Goal: Ask a question

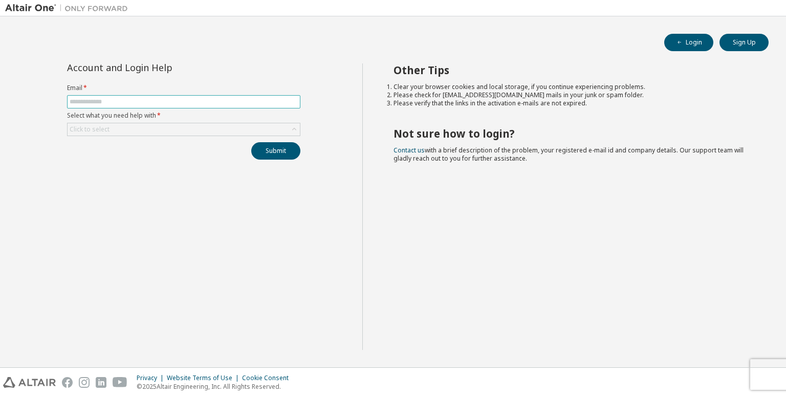
click at [235, 100] on input "text" at bounding box center [184, 102] width 228 height 8
type input "**********"
click at [193, 135] on div "Click to select" at bounding box center [184, 129] width 232 height 12
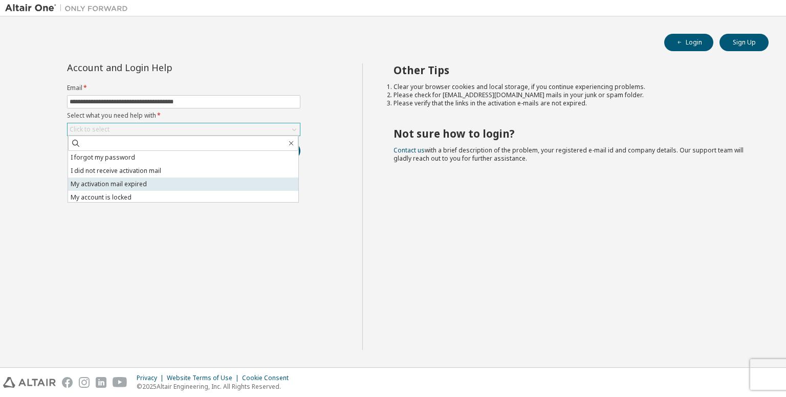
click at [156, 186] on li "My activation mail expired" at bounding box center [183, 184] width 230 height 13
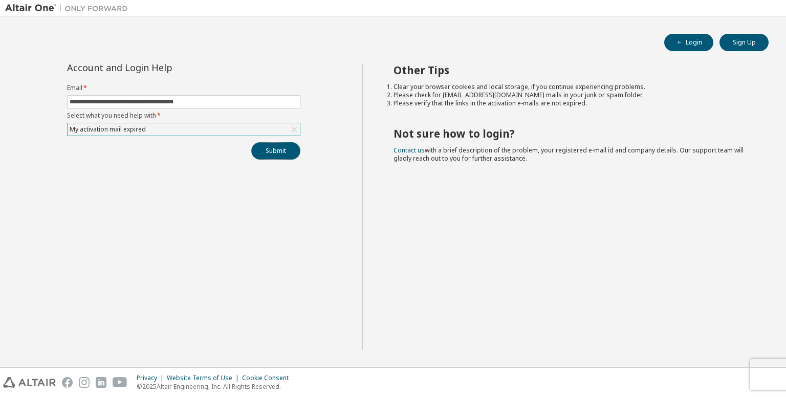
click at [274, 151] on button "Submit" at bounding box center [275, 150] width 49 height 17
click at [674, 375] on span "Please contact Altair support for assistance." at bounding box center [702, 373] width 106 height 16
click at [716, 368] on link "Altair support" at bounding box center [711, 369] width 41 height 9
